Goal: Information Seeking & Learning: Understand process/instructions

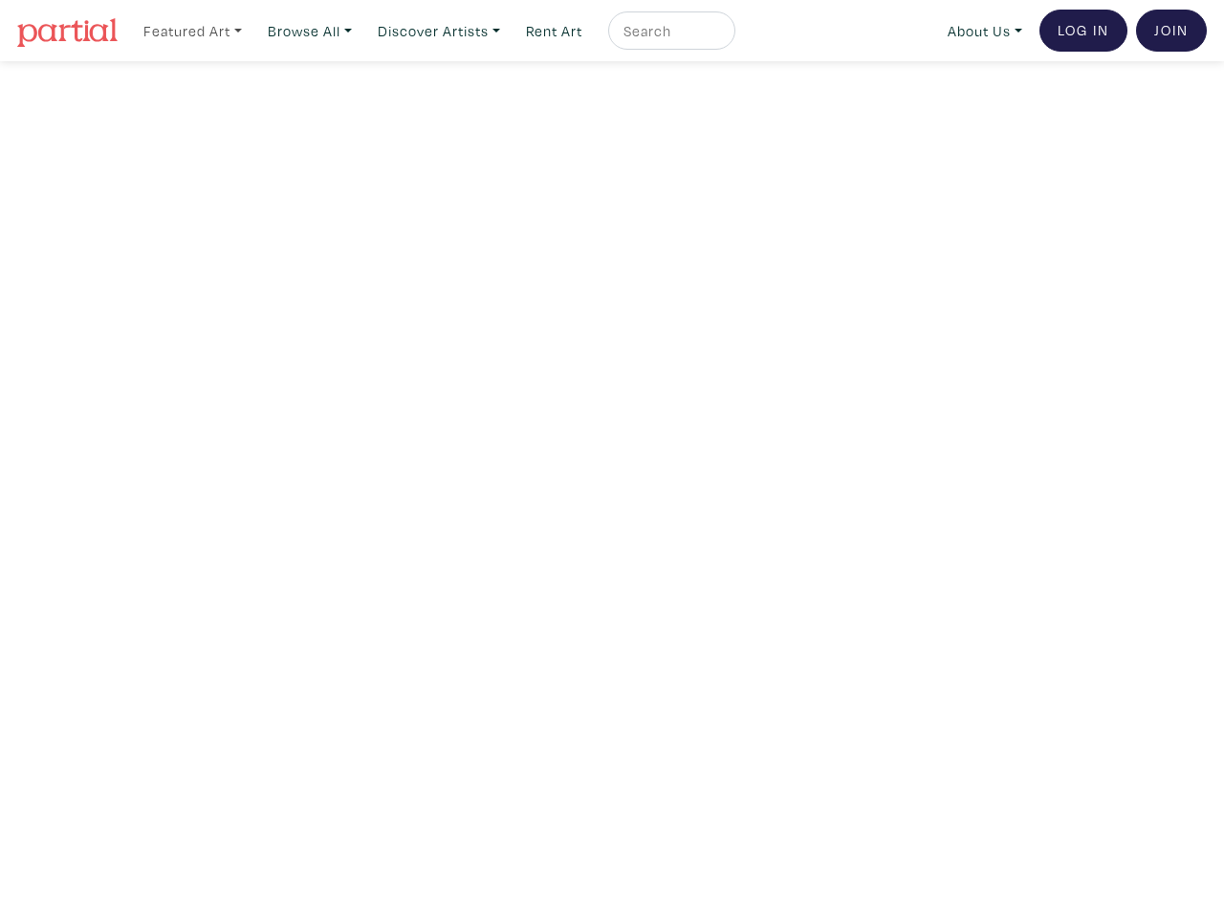
click at [194, 30] on link "Featured Art" at bounding box center [193, 30] width 116 height 39
click at [316, 30] on link "Browse All" at bounding box center [309, 30] width 101 height 39
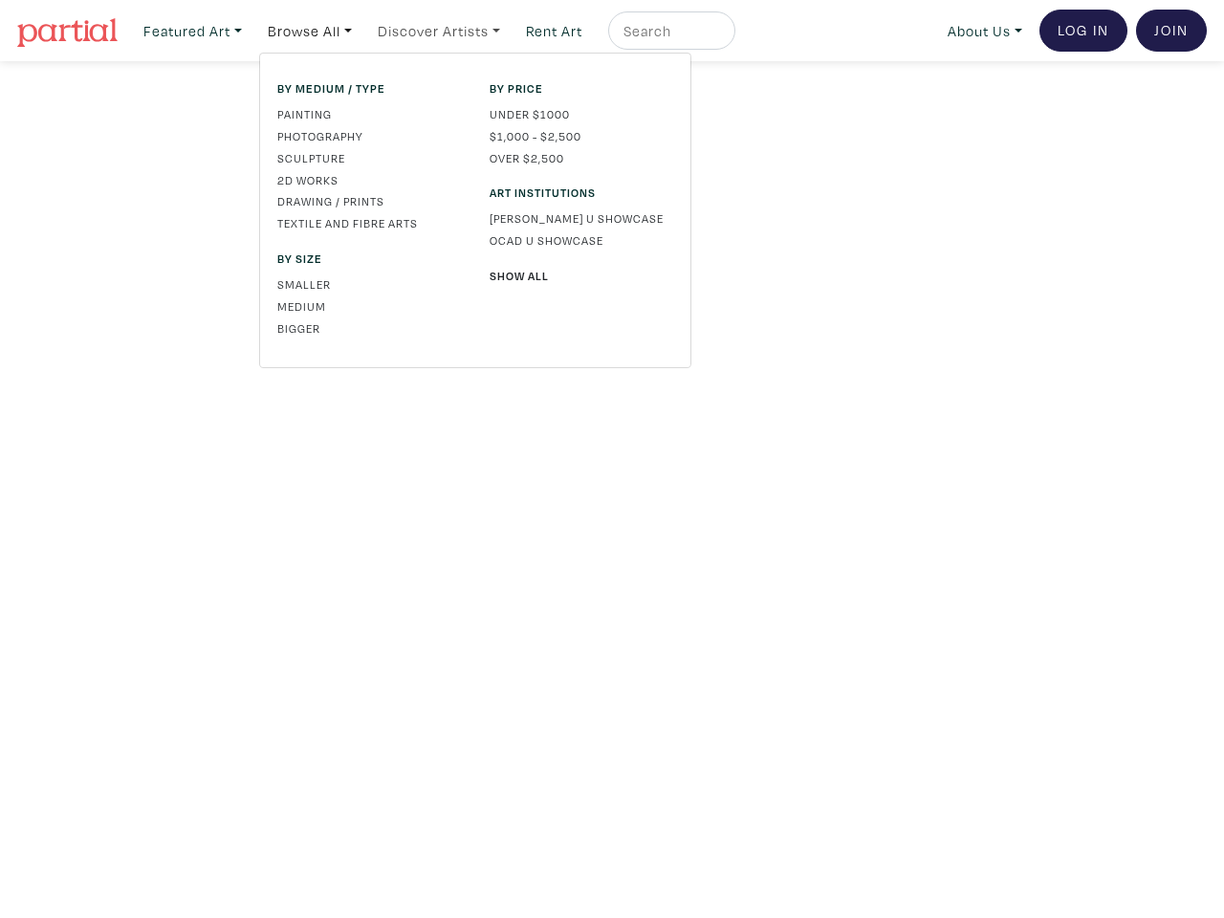
click at [448, 30] on link "Discover Artists" at bounding box center [439, 30] width 140 height 39
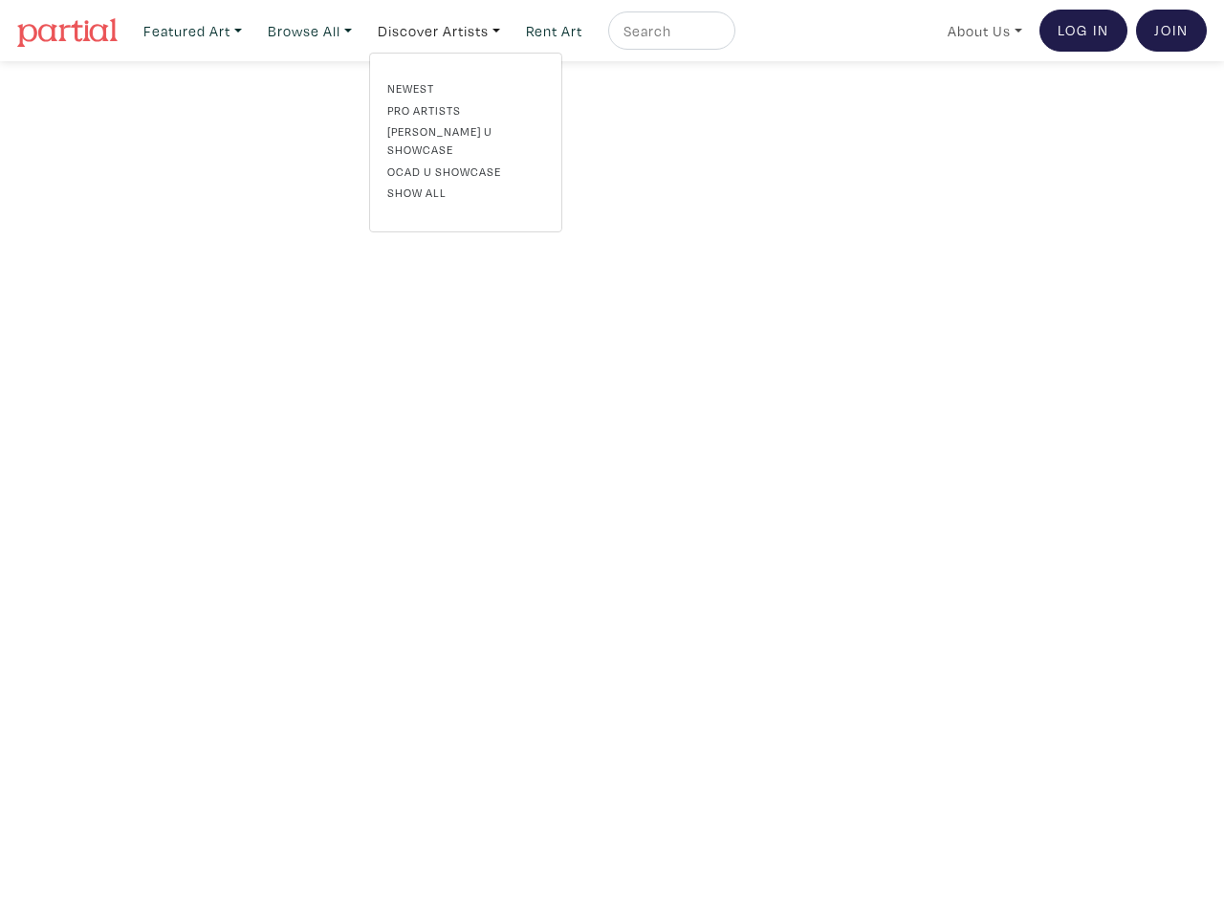
click at [981, 30] on link "About Us" at bounding box center [985, 30] width 92 height 39
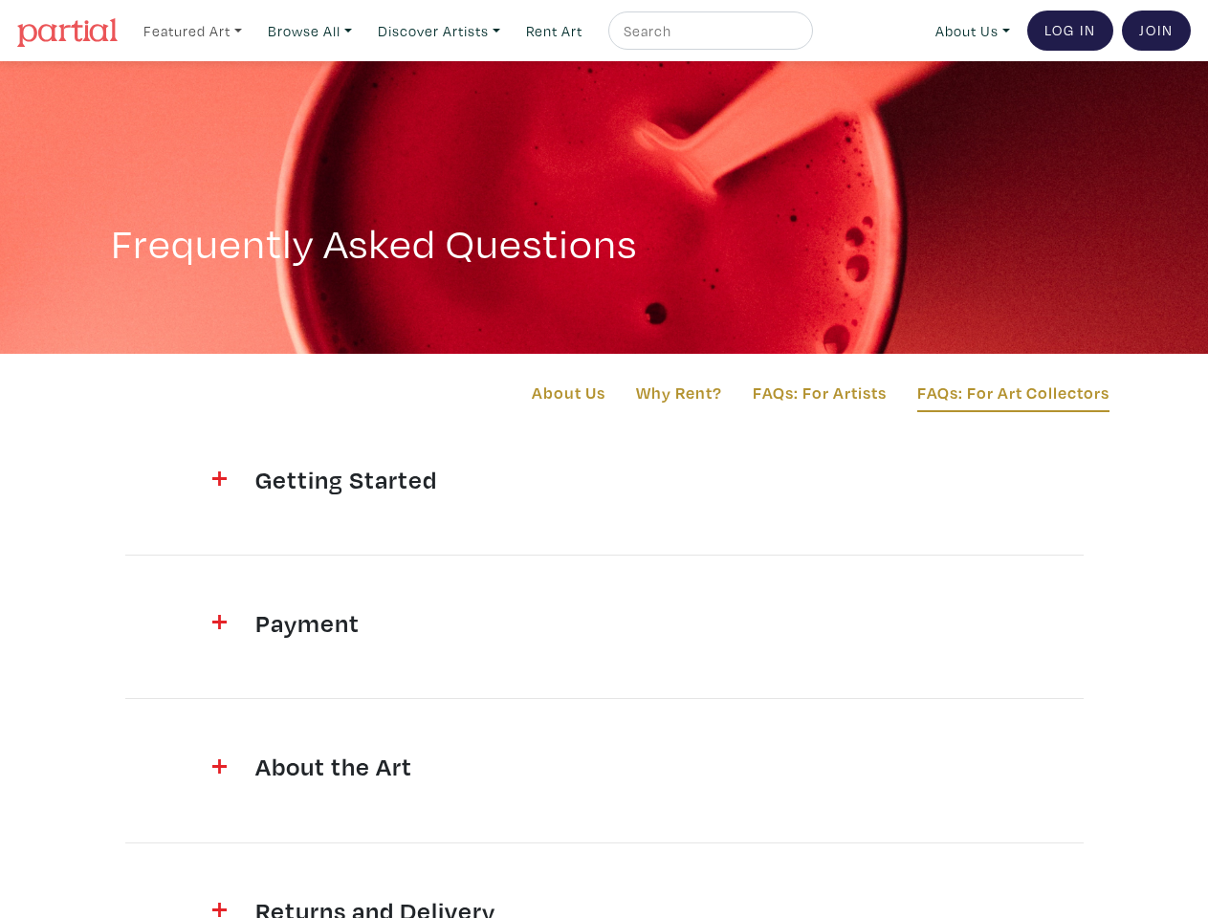
click at [194, 30] on link "Featured Art" at bounding box center [193, 30] width 116 height 39
click at [316, 30] on link "Browse All" at bounding box center [309, 30] width 101 height 39
click at [448, 30] on link "Discover Artists" at bounding box center [439, 30] width 140 height 39
click at [969, 30] on link "About Us" at bounding box center [972, 30] width 92 height 39
click at [604, 482] on h4 "Getting Started" at bounding box center [604, 479] width 698 height 31
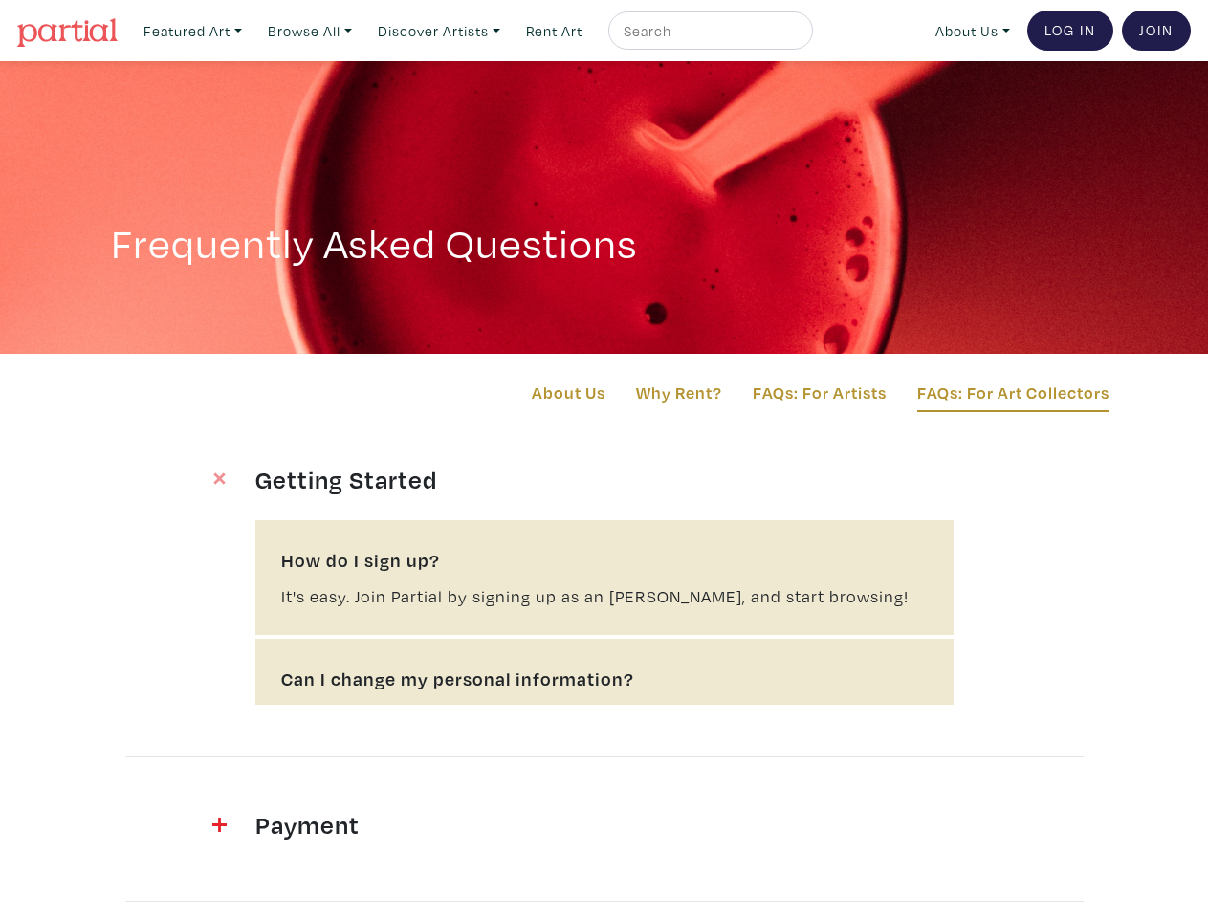
click at [604, 625] on div "How do I sign up? It's easy. Join Partial by signing up as an [PERSON_NAME], an…" at bounding box center [604, 577] width 698 height 115
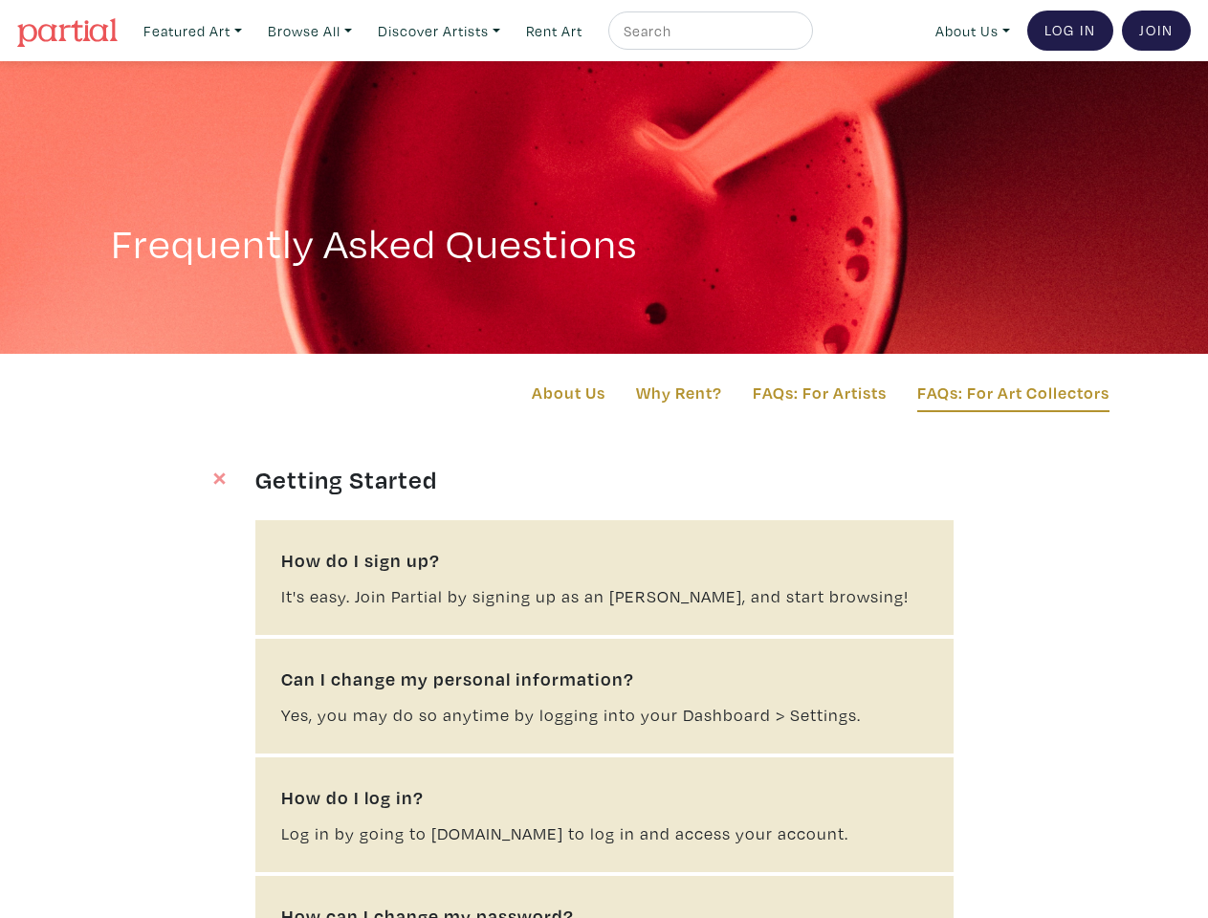
click at [604, 769] on div "How do I log in? Log in by going to [DOMAIN_NAME] to log in and access your acc…" at bounding box center [604, 814] width 698 height 115
click at [604, 905] on b "How can I change my password?" at bounding box center [604, 916] width 646 height 29
